Goal: Information Seeking & Learning: Learn about a topic

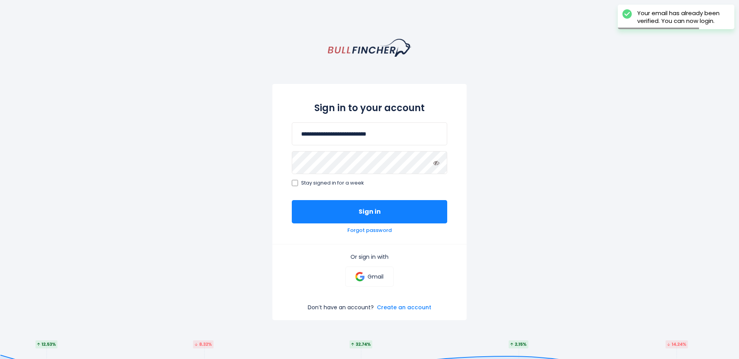
type input "**********"
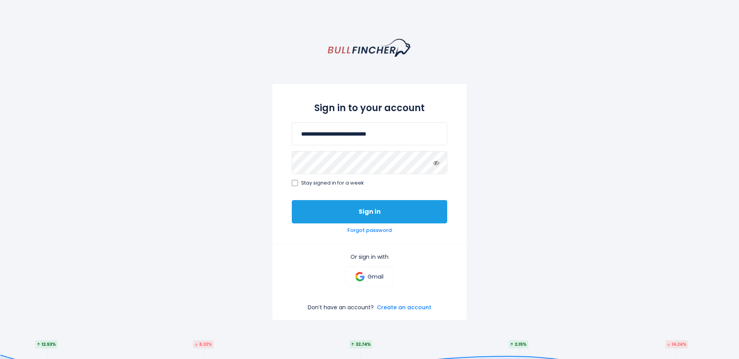
click at [328, 207] on button "Sign in" at bounding box center [370, 211] width 156 height 23
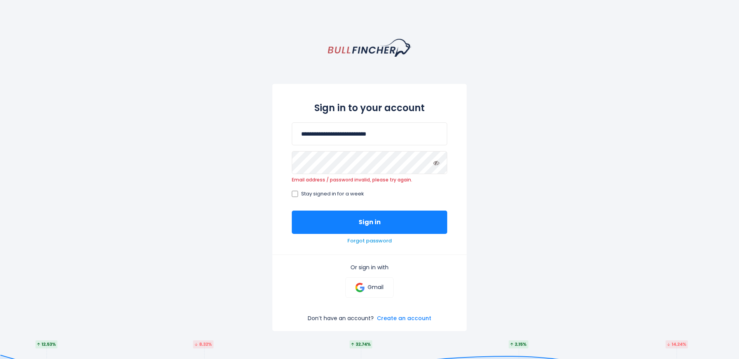
click at [384, 243] on link "Forgot password" at bounding box center [370, 241] width 44 height 7
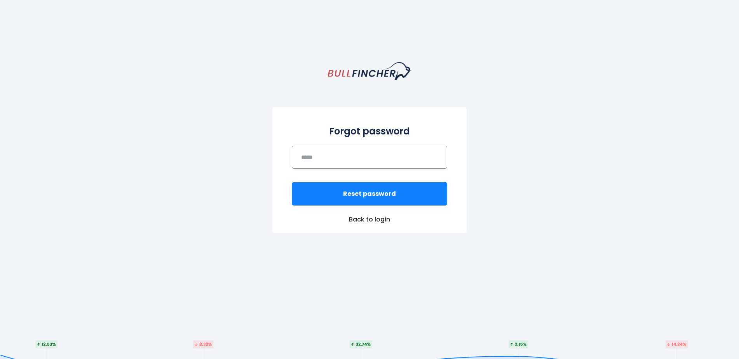
click at [327, 161] on input "email" at bounding box center [370, 157] width 156 height 23
type input "*"
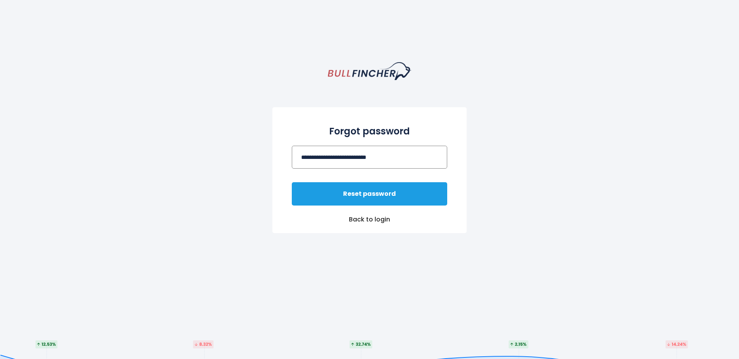
type input "**********"
click at [376, 199] on button "Reset password" at bounding box center [370, 193] width 156 height 23
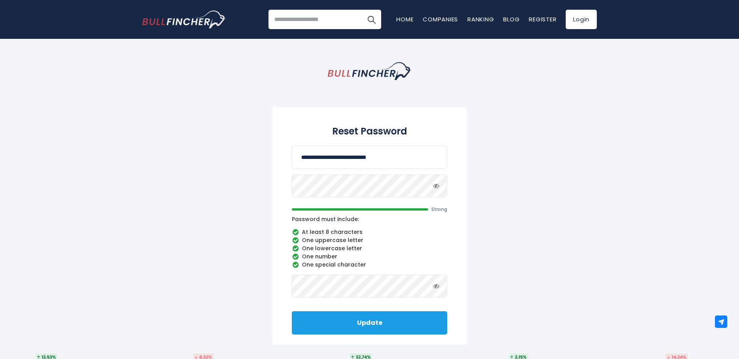
click at [377, 329] on button "Update" at bounding box center [370, 322] width 156 height 23
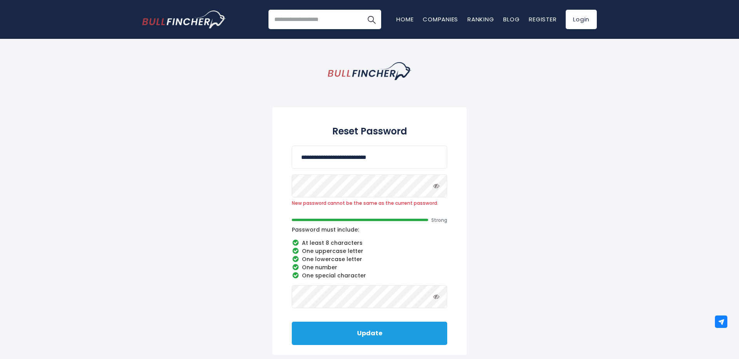
click at [374, 337] on button "Update" at bounding box center [370, 333] width 156 height 23
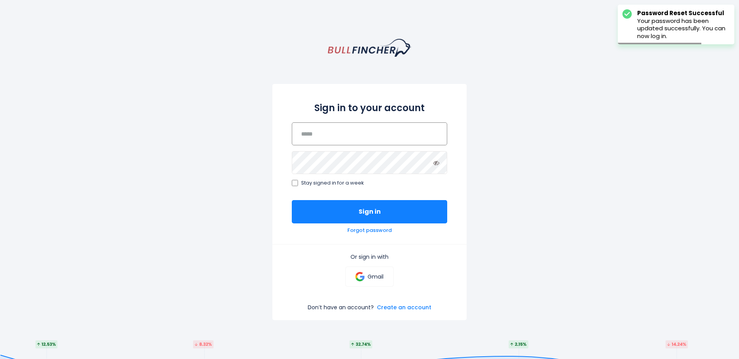
click at [400, 138] on input "email" at bounding box center [370, 133] width 156 height 23
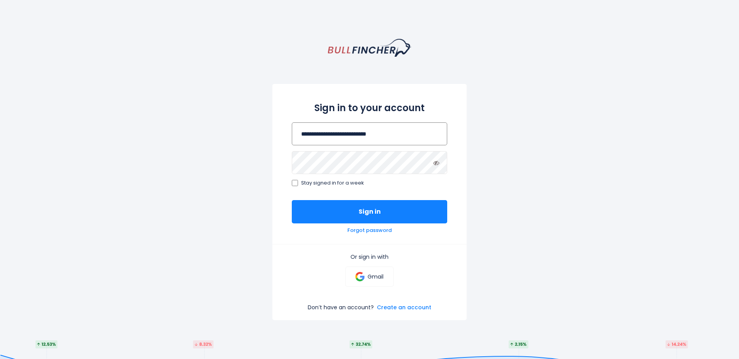
type input "**********"
click at [395, 208] on button "Sign in" at bounding box center [370, 211] width 156 height 23
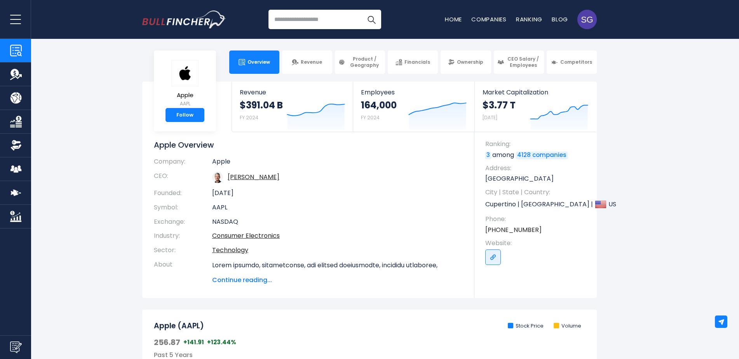
click at [312, 15] on input "search" at bounding box center [325, 19] width 113 height 19
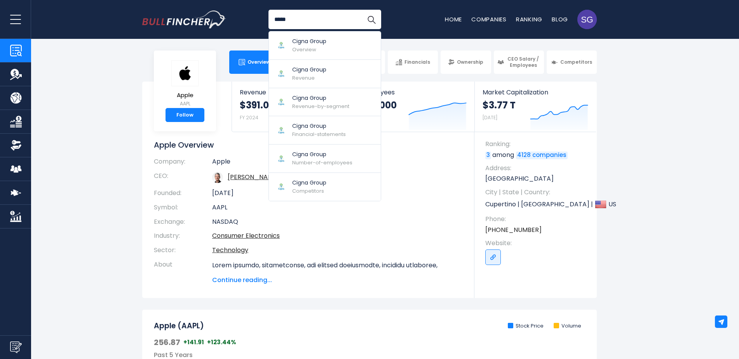
click at [330, 19] on input "*****" at bounding box center [325, 19] width 113 height 19
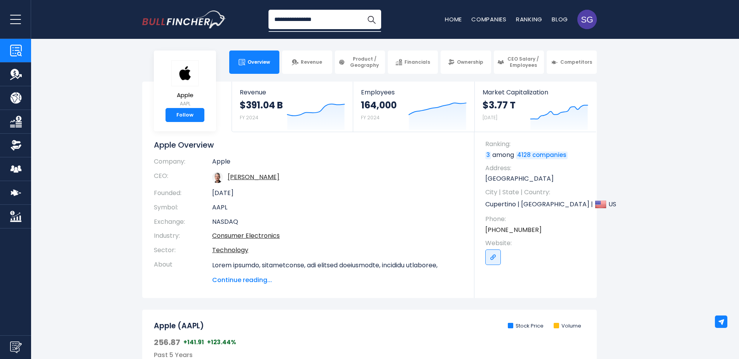
type input "**********"
click at [362, 10] on button "Search" at bounding box center [371, 19] width 19 height 19
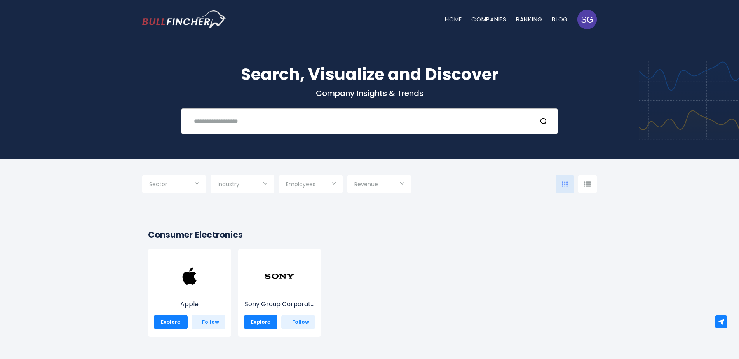
click at [241, 117] on input "text" at bounding box center [359, 121] width 341 height 14
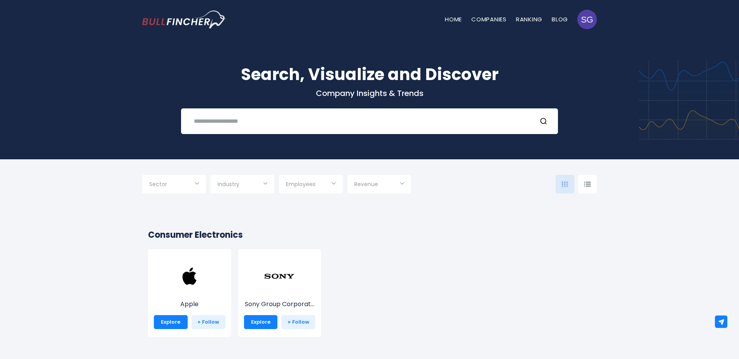
click at [242, 184] on input "Selection" at bounding box center [243, 185] width 50 height 14
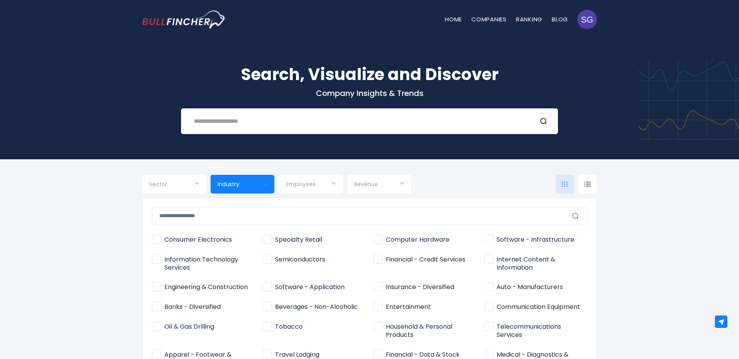
click at [229, 218] on input "text" at bounding box center [369, 215] width 435 height 17
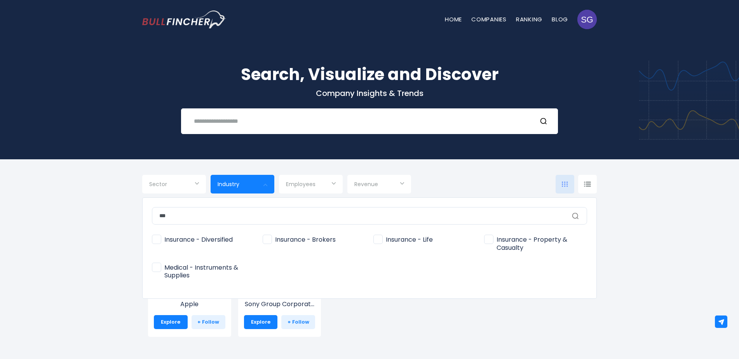
type input "***"
drag, startPoint x: 195, startPoint y: 269, endPoint x: 236, endPoint y: 236, distance: 52.8
click at [236, 236] on div "Consumer Electronics Specialty Retail Computer Hardware Software - Infrastructu…" at bounding box center [369, 259] width 435 height 59
drag, startPoint x: 236, startPoint y: 236, endPoint x: 174, endPoint y: 189, distance: 78.0
click at [174, 189] on div at bounding box center [369, 179] width 739 height 359
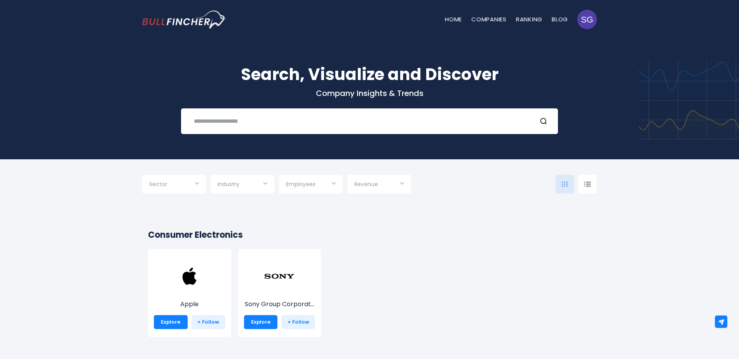
click at [173, 183] on input "Selection" at bounding box center [174, 185] width 50 height 14
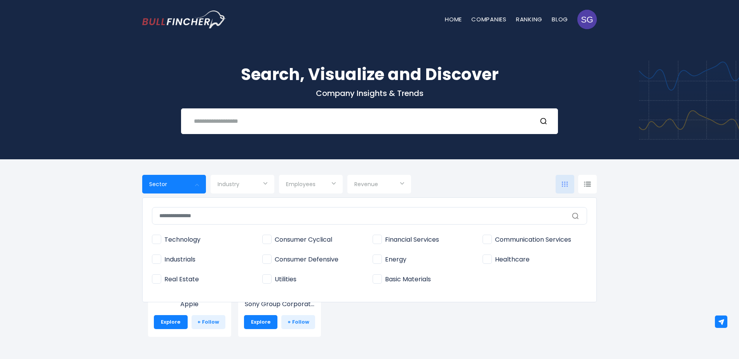
click at [328, 185] on div at bounding box center [369, 179] width 739 height 359
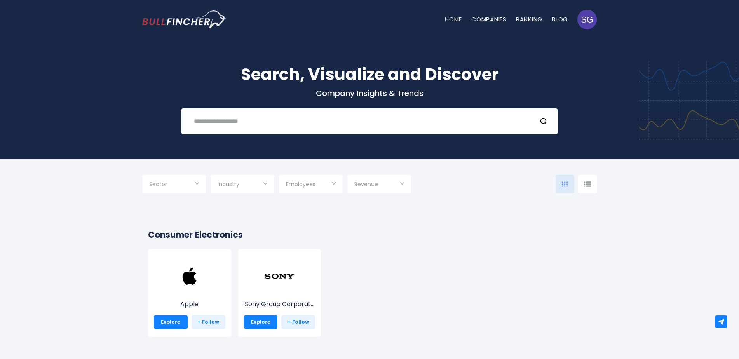
click at [328, 185] on input "Selection" at bounding box center [311, 185] width 50 height 14
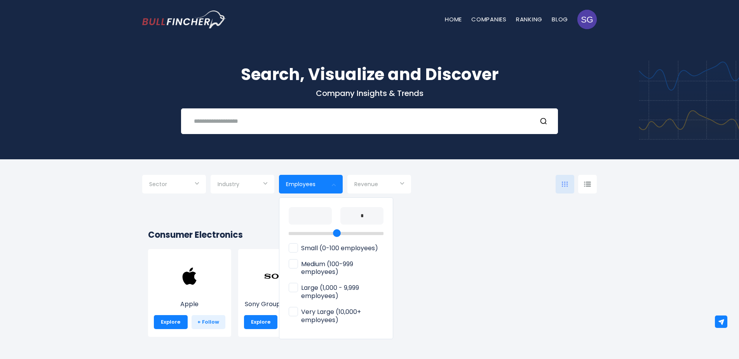
click at [366, 189] on div at bounding box center [369, 179] width 739 height 359
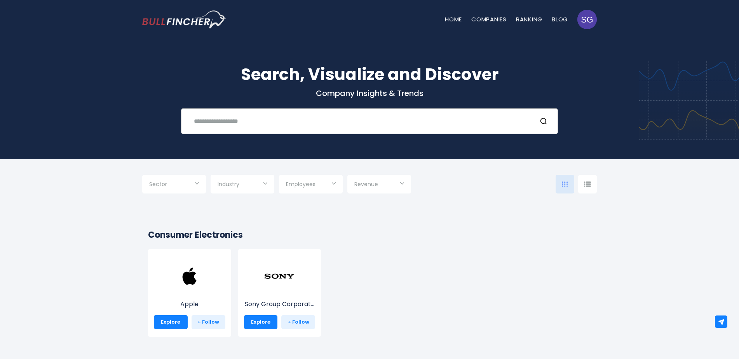
click at [215, 122] on input "text" at bounding box center [359, 121] width 341 height 14
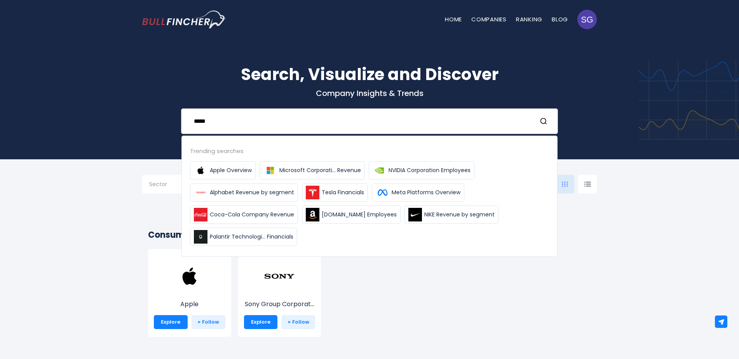
type input "*****"
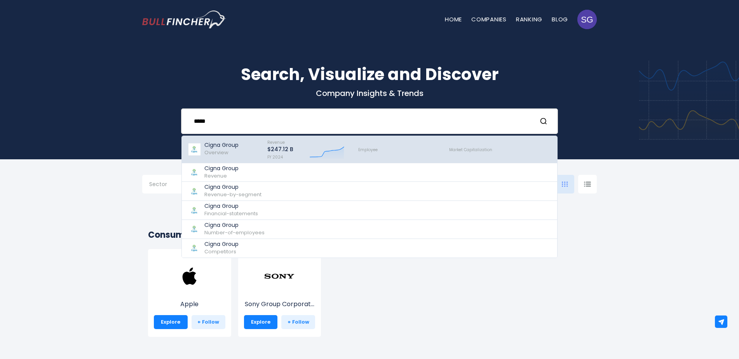
click at [217, 150] on span "Overview" at bounding box center [217, 152] width 24 height 7
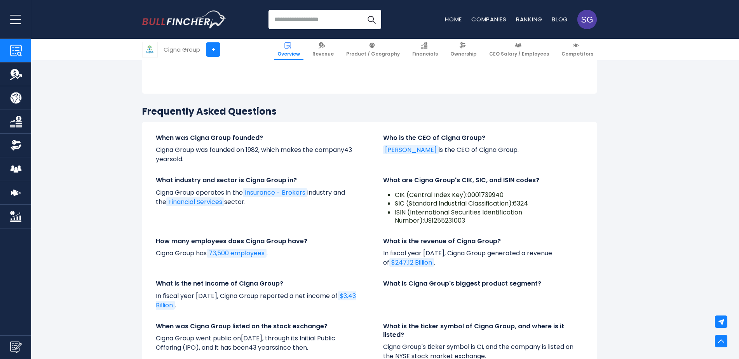
scroll to position [2527, 0]
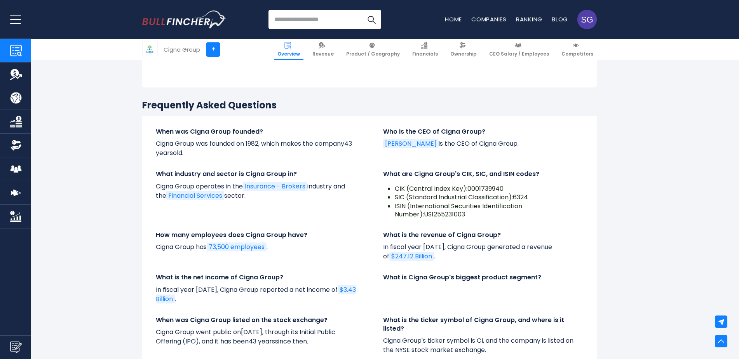
click at [437, 139] on link "[PERSON_NAME]" at bounding box center [411, 143] width 56 height 9
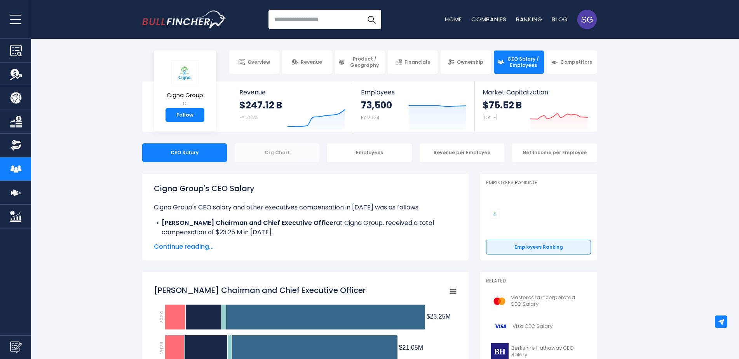
click at [270, 152] on div "Org Chart" at bounding box center [277, 152] width 85 height 19
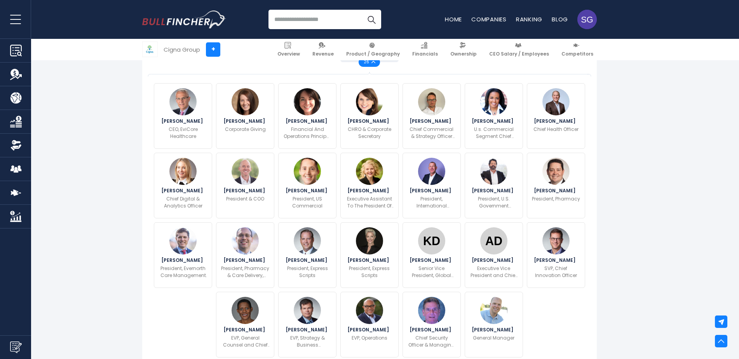
scroll to position [311, 0]
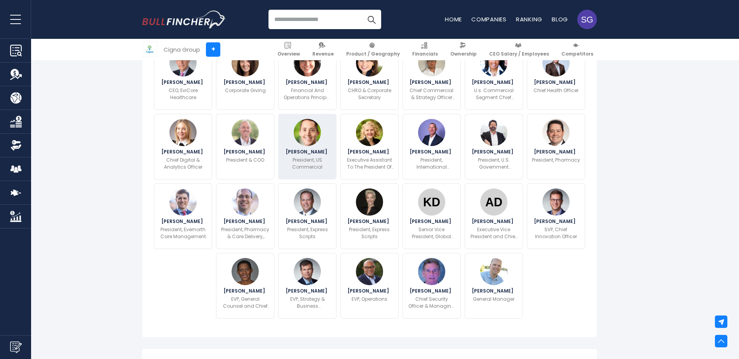
click at [298, 157] on p "President, US Commercial" at bounding box center [307, 164] width 48 height 14
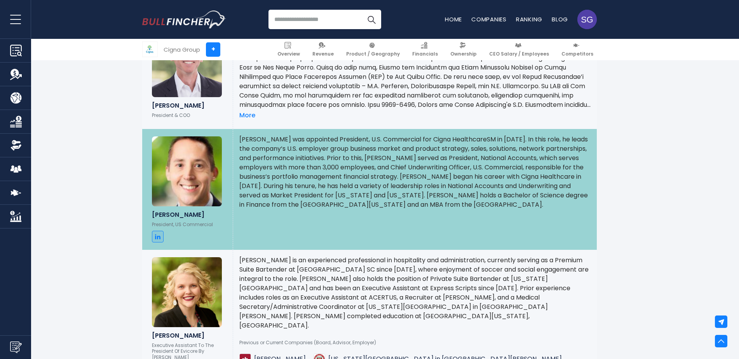
scroll to position [1797, 0]
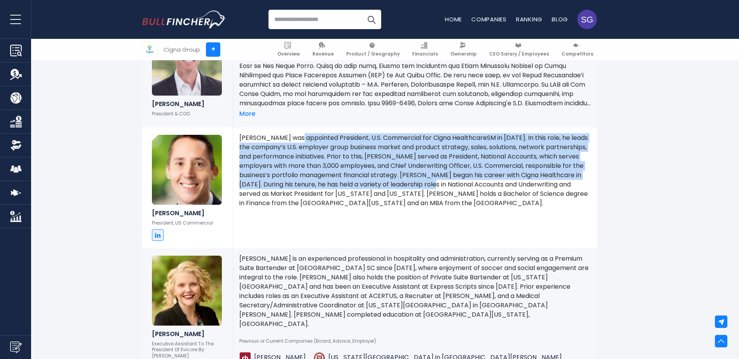
drag, startPoint x: 298, startPoint y: 130, endPoint x: 443, endPoint y: 172, distance: 151.0
click at [443, 172] on p "[PERSON_NAME] was appointed President, U.S. Commercial for Cigna HealthcareSM i…" at bounding box center [414, 170] width 351 height 75
drag, startPoint x: 443, startPoint y: 172, endPoint x: 334, endPoint y: 175, distance: 108.5
click at [334, 175] on p "[PERSON_NAME] was appointed President, U.S. Commercial for Cigna HealthcareSM i…" at bounding box center [414, 170] width 351 height 75
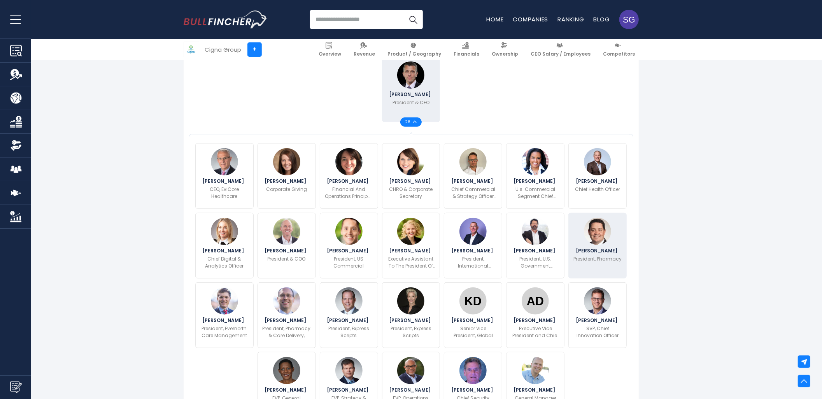
scroll to position [255, 0]
